Goal: Information Seeking & Learning: Learn about a topic

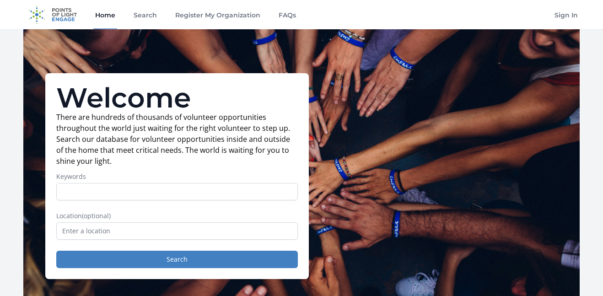
scroll to position [8, 0]
type input "h"
type input "community service"
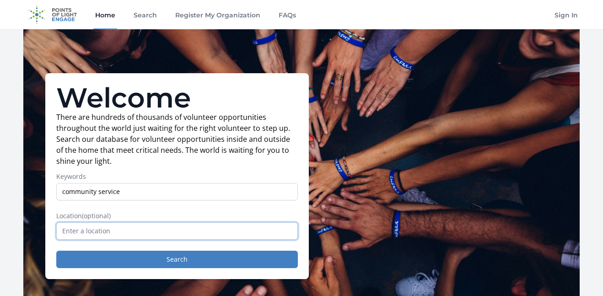
click at [242, 237] on input "text" at bounding box center [177, 230] width 242 height 17
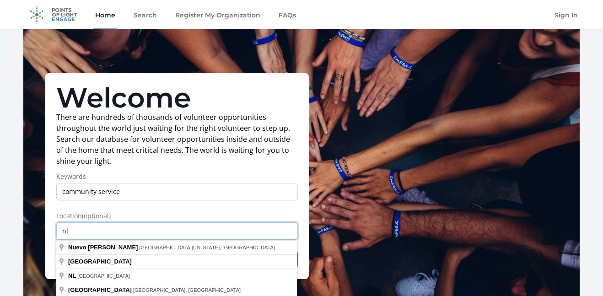
type input "n"
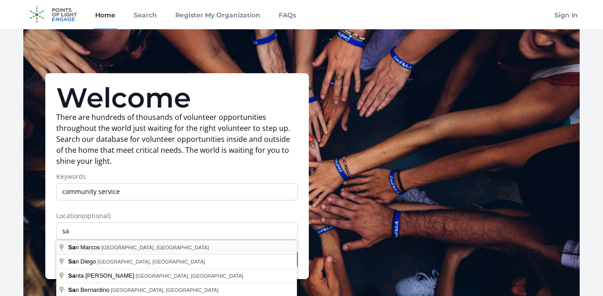
type input "San Marcos, CA, USA"
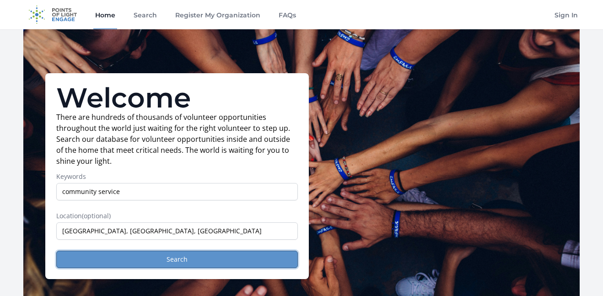
click at [229, 254] on button "Search" at bounding box center [177, 259] width 242 height 17
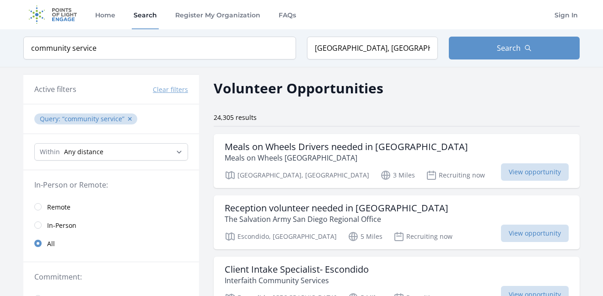
click at [130, 186] on legend "In-Person or Remote:" at bounding box center [111, 184] width 154 height 11
click at [69, 220] on span "In-Person" at bounding box center [61, 225] width 29 height 11
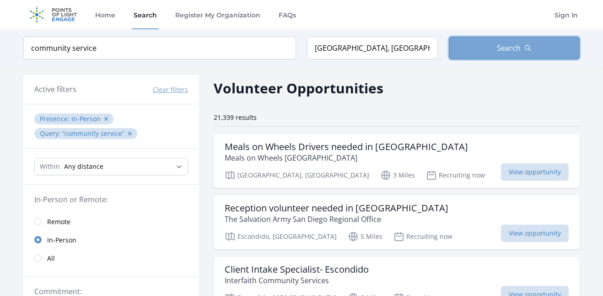
click at [522, 51] on button "Search" at bounding box center [514, 48] width 131 height 23
click at [528, 54] on button "Search" at bounding box center [514, 48] width 131 height 23
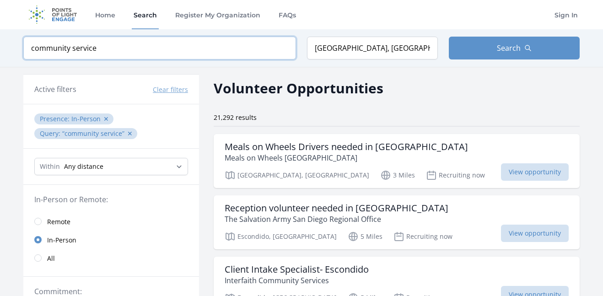
click at [132, 49] on input "community service" at bounding box center [159, 48] width 273 height 23
type input "community service knob hill"
click button "submit" at bounding box center [0, 0] width 0 height 0
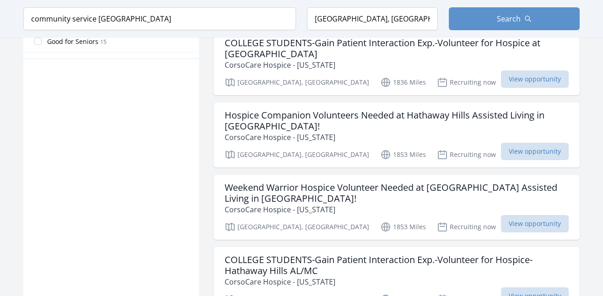
scroll to position [653, 0]
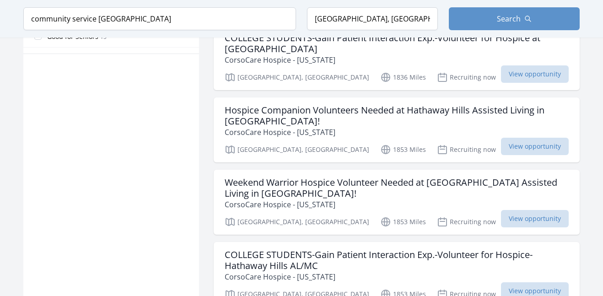
click at [441, 216] on ul "Front Desk Receptionist Downtown San Diego Partnership San Diego, CA 29 Miles R…" at bounding box center [397, 150] width 366 height 1338
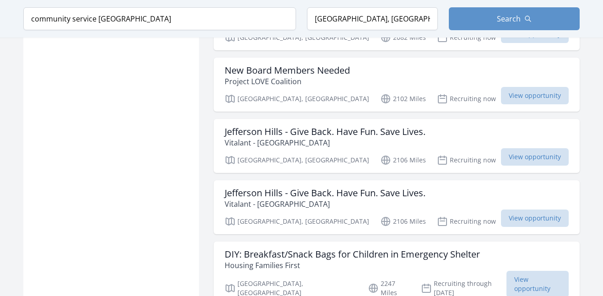
scroll to position [1365, 0]
